Goal: Book appointment/travel/reservation

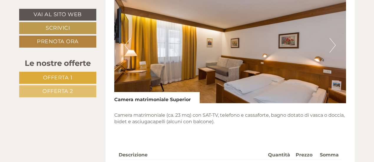
scroll to position [442, 0]
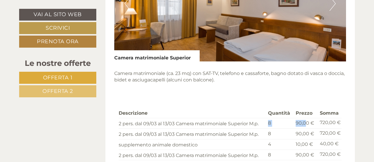
drag, startPoint x: 267, startPoint y: 121, endPoint x: 308, endPoint y: 125, distance: 41.1
click at [308, 125] on tr "2 pers. dal 09/03 al 13/03 Camera matrimoniale Superior M.p. 8 90,00 € 720,00 €" at bounding box center [230, 123] width 223 height 11
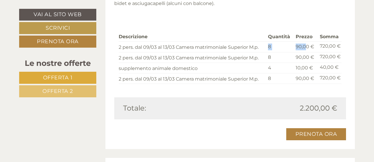
scroll to position [530, 0]
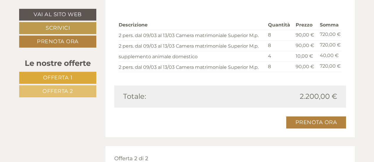
drag, startPoint x: 306, startPoint y: 96, endPoint x: 229, endPoint y: 90, distance: 77.4
click at [229, 90] on div "Totale: 2.200,00 €" at bounding box center [230, 97] width 232 height 22
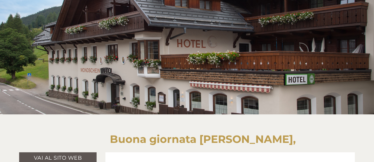
scroll to position [206, 0]
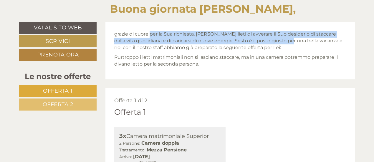
drag, startPoint x: 151, startPoint y: 34, endPoint x: 289, endPoint y: 41, distance: 138.0
click at [289, 41] on p "grazie di cuore per la Sua richiesta. [PERSON_NAME] lieti di avverare il Suo de…" at bounding box center [230, 41] width 232 height 20
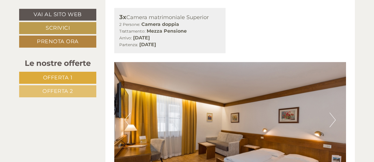
scroll to position [383, 0]
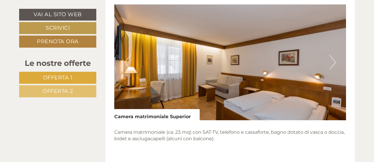
click at [332, 63] on button "Next" at bounding box center [333, 62] width 6 height 15
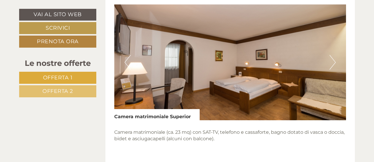
click at [327, 65] on img at bounding box center [230, 62] width 232 height 116
click at [327, 69] on img at bounding box center [230, 62] width 232 height 116
click at [335, 62] on button "Next" at bounding box center [333, 62] width 6 height 15
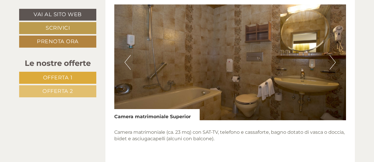
click at [335, 62] on button "Next" at bounding box center [333, 62] width 6 height 15
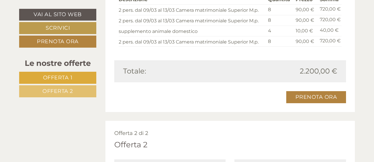
scroll to position [619, 0]
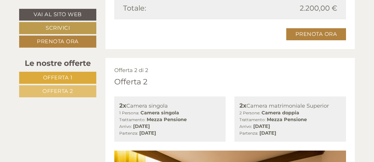
drag, startPoint x: 153, startPoint y: 107, endPoint x: 200, endPoint y: 119, distance: 48.6
click at [204, 124] on div "2x Camera singola 1 Persona: Camera singola Trattamento: Mezza Pensione Arrivo:…" at bounding box center [170, 119] width 112 height 45
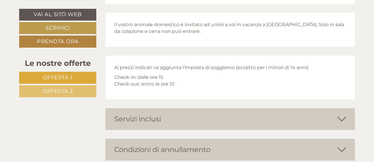
scroll to position [1208, 0]
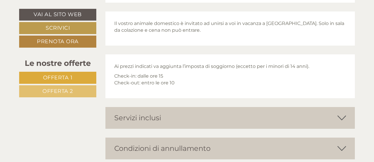
drag, startPoint x: 171, startPoint y: 67, endPoint x: 206, endPoint y: 83, distance: 38.5
click at [206, 83] on div "Ai prezzi indicati va aggiunta l’imposta di soggiorno (eccetto per i minori di …" at bounding box center [230, 76] width 250 height 44
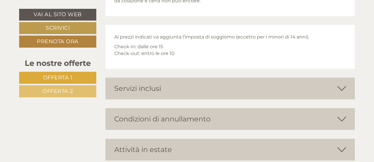
scroll to position [1296, 0]
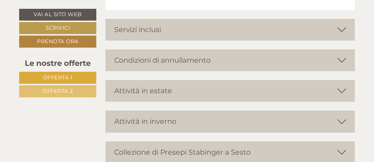
click at [337, 28] on div "Servizi inclusi" at bounding box center [230, 30] width 250 height 22
